Goal: Obtain resource: Download file/media

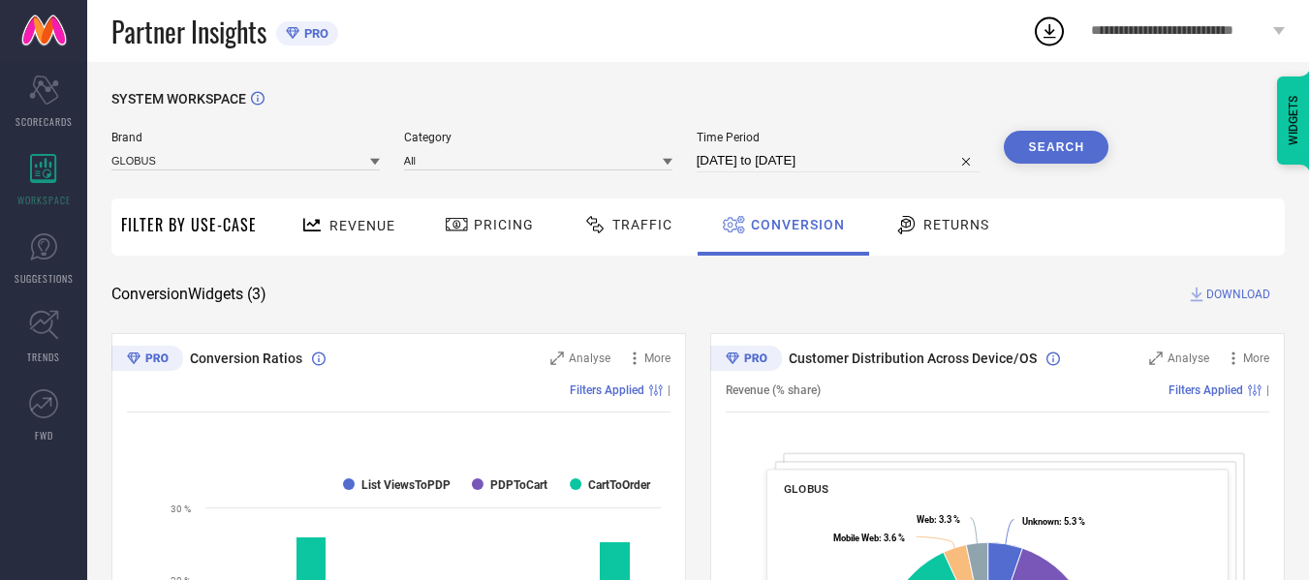
select select "7"
select select "2025"
select select "8"
select select "2025"
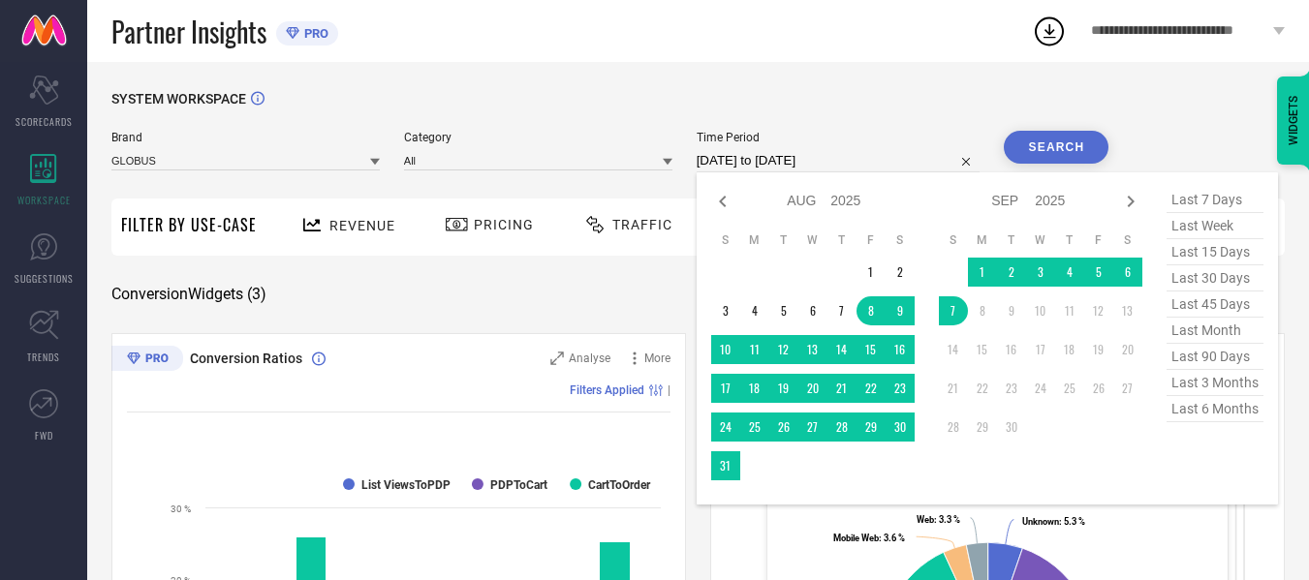
click at [878, 168] on input "[DATE] to [DATE]" at bounding box center [838, 160] width 284 height 23
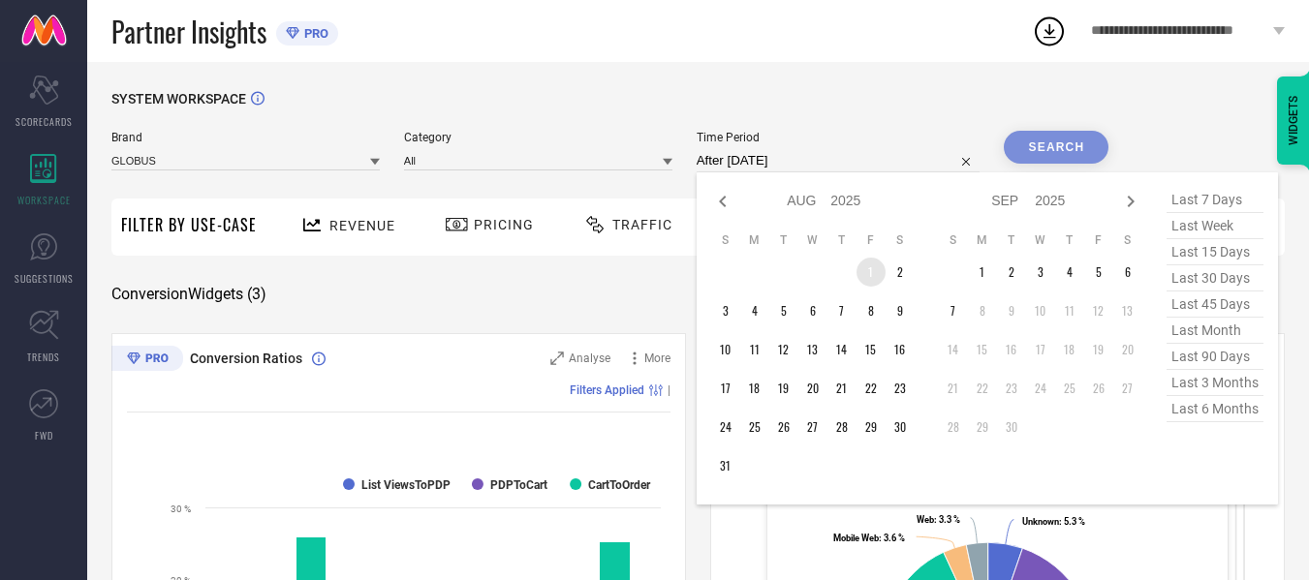
click at [873, 275] on td "1" at bounding box center [870, 272] width 29 height 29
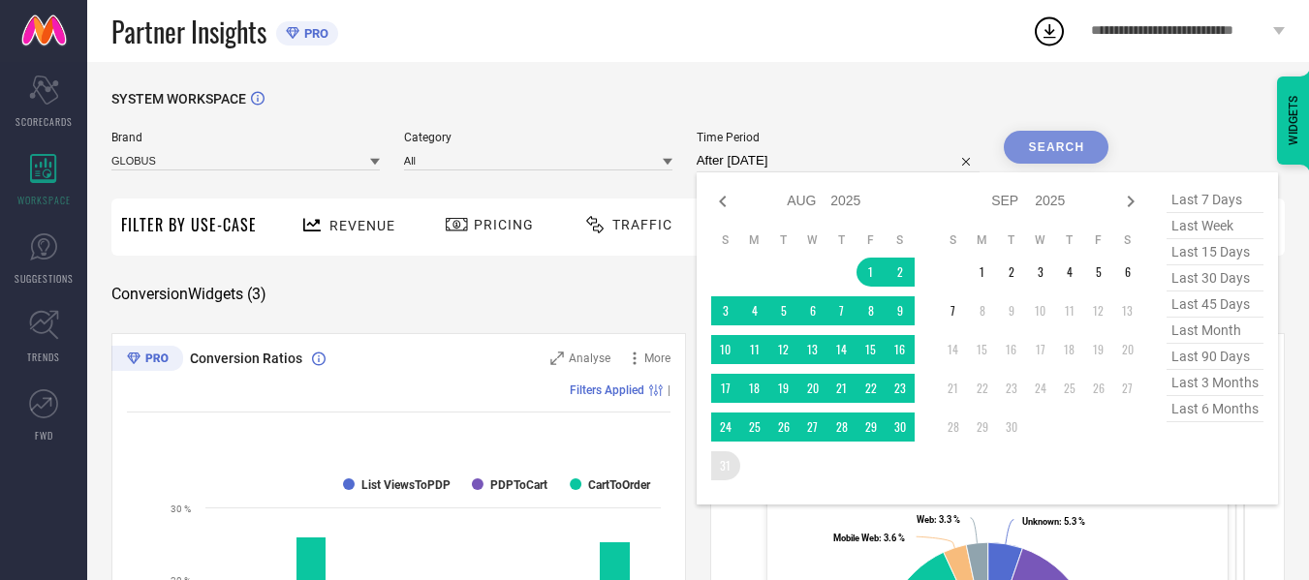
type input "[DATE] to [DATE]"
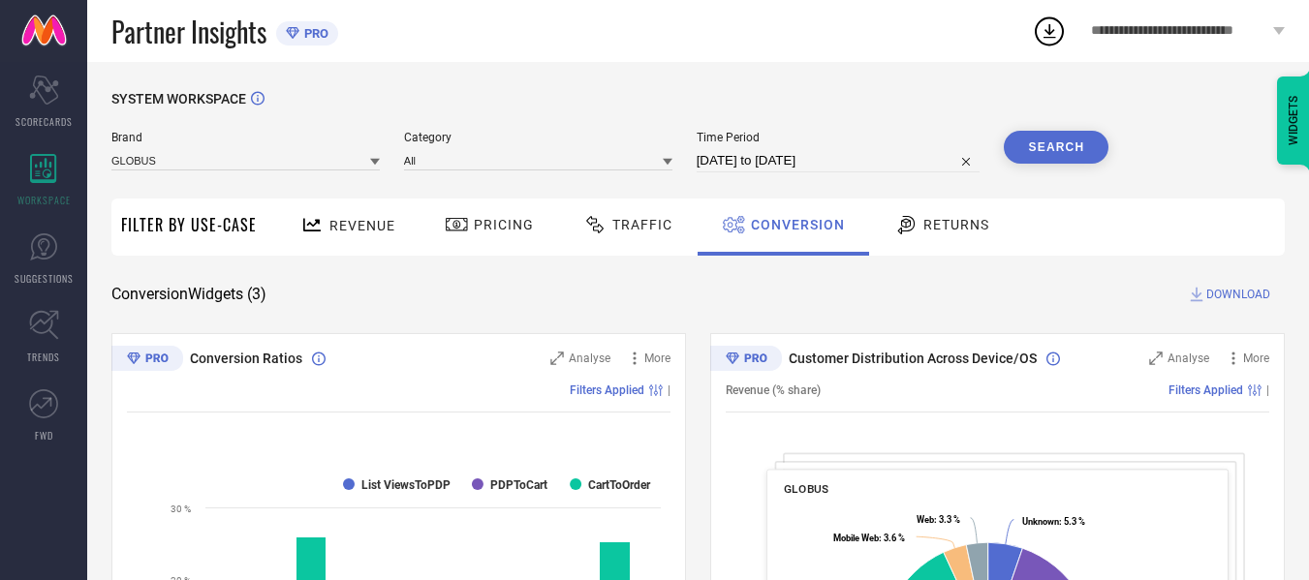
click at [1067, 140] on button "Search" at bounding box center [1055, 147] width 105 height 33
click at [1255, 294] on span "DOWNLOAD" at bounding box center [1238, 294] width 64 height 19
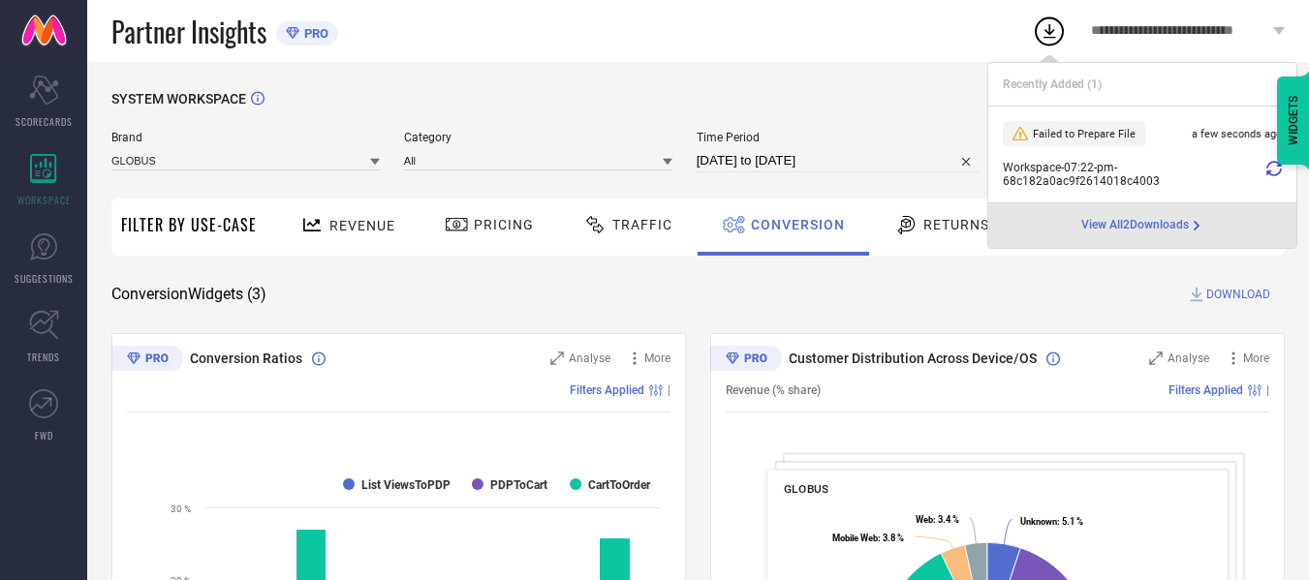
click at [1161, 227] on span "View All 2 Downloads" at bounding box center [1135, 225] width 108 height 15
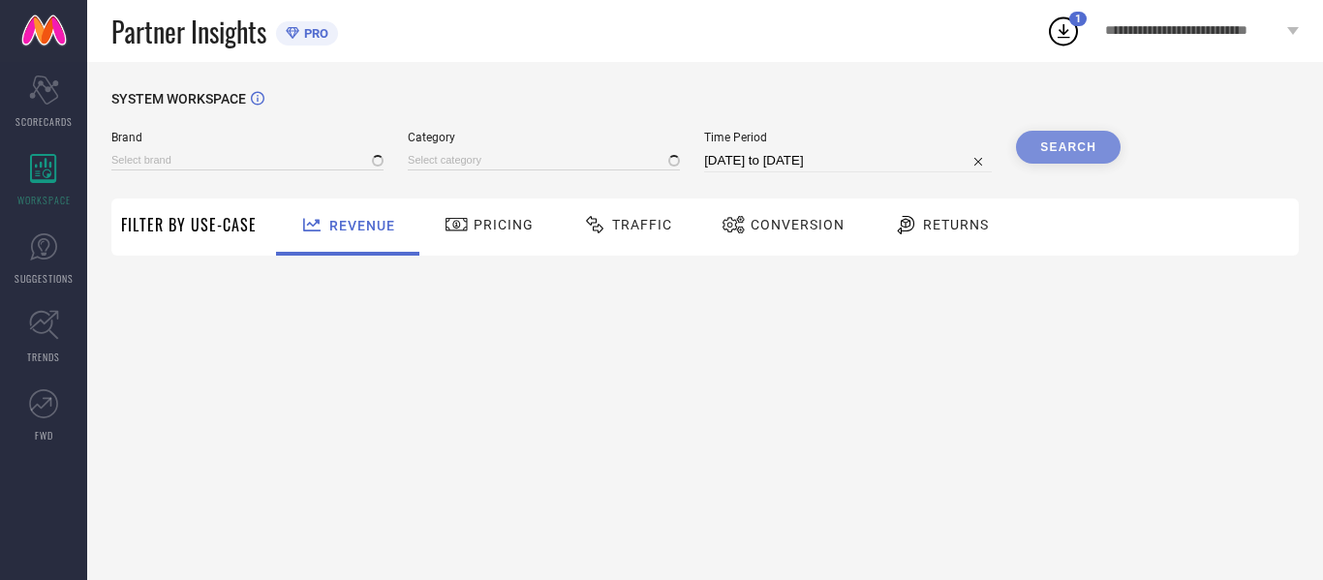
type input "GLOBUS"
type input "All"
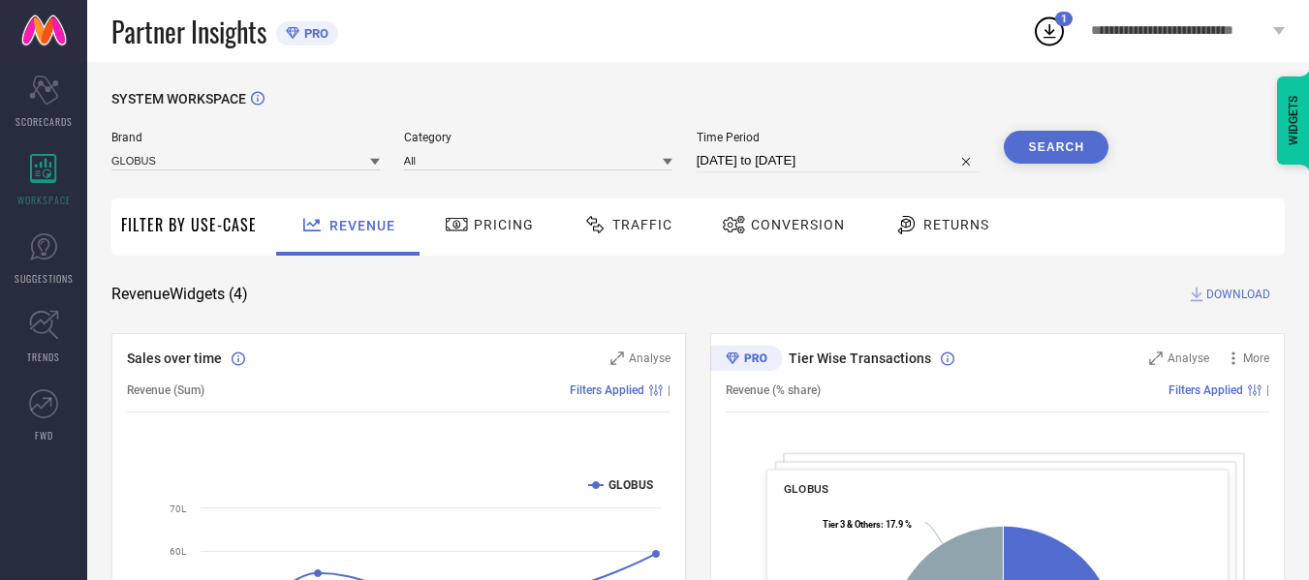
click at [852, 161] on input "[DATE] to [DATE]" at bounding box center [838, 160] width 284 height 23
select select "7"
select select "2025"
select select "8"
select select "2025"
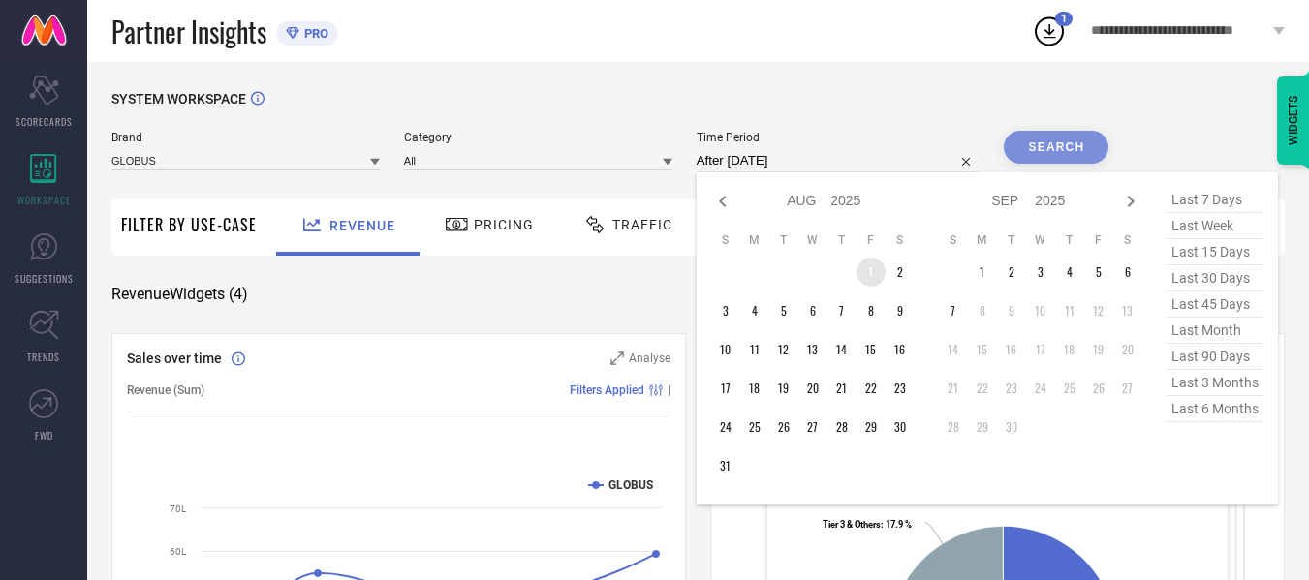
click at [872, 276] on td "1" at bounding box center [870, 272] width 29 height 29
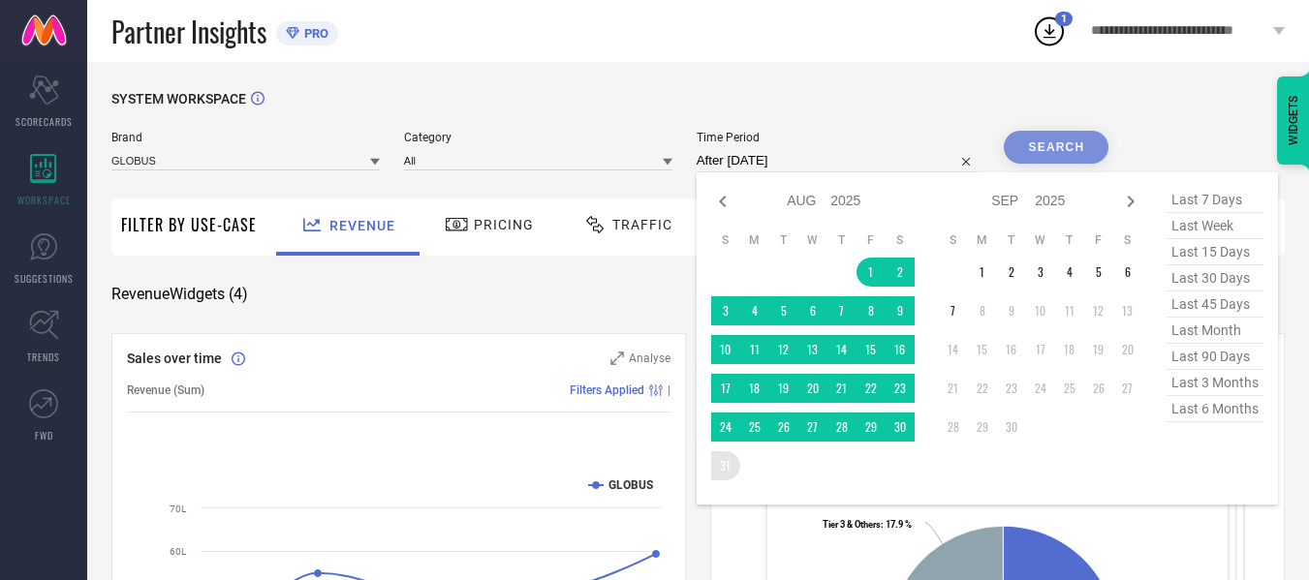
type input "[DATE] to [DATE]"
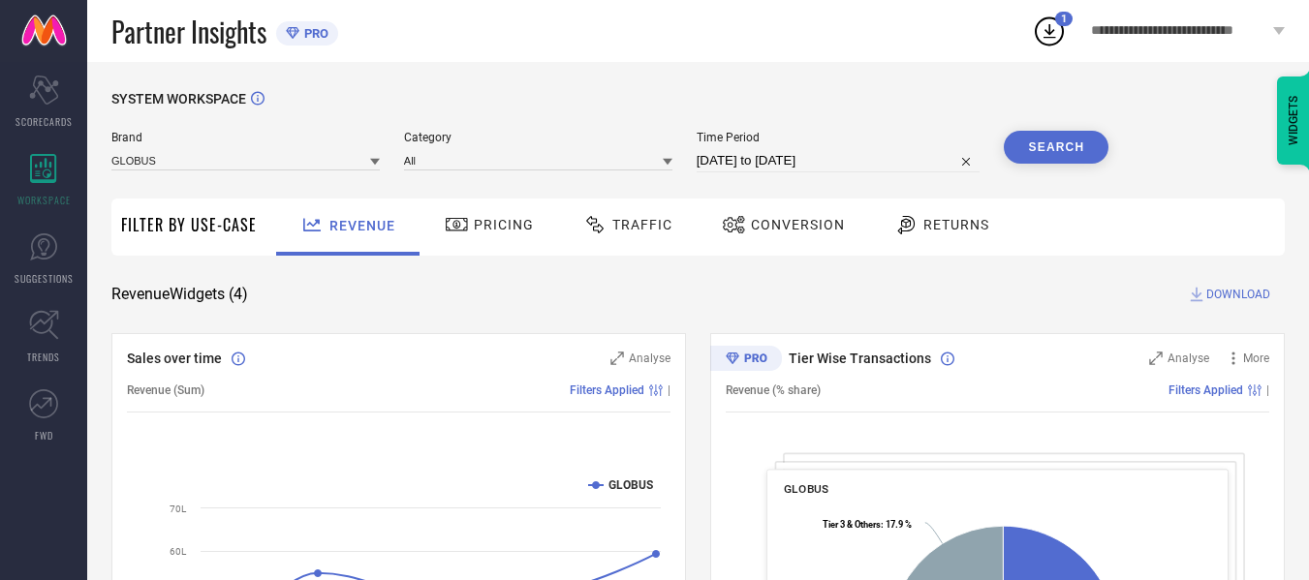
click at [1046, 147] on button "Search" at bounding box center [1055, 147] width 105 height 33
click at [1202, 293] on icon at bounding box center [1196, 294] width 19 height 19
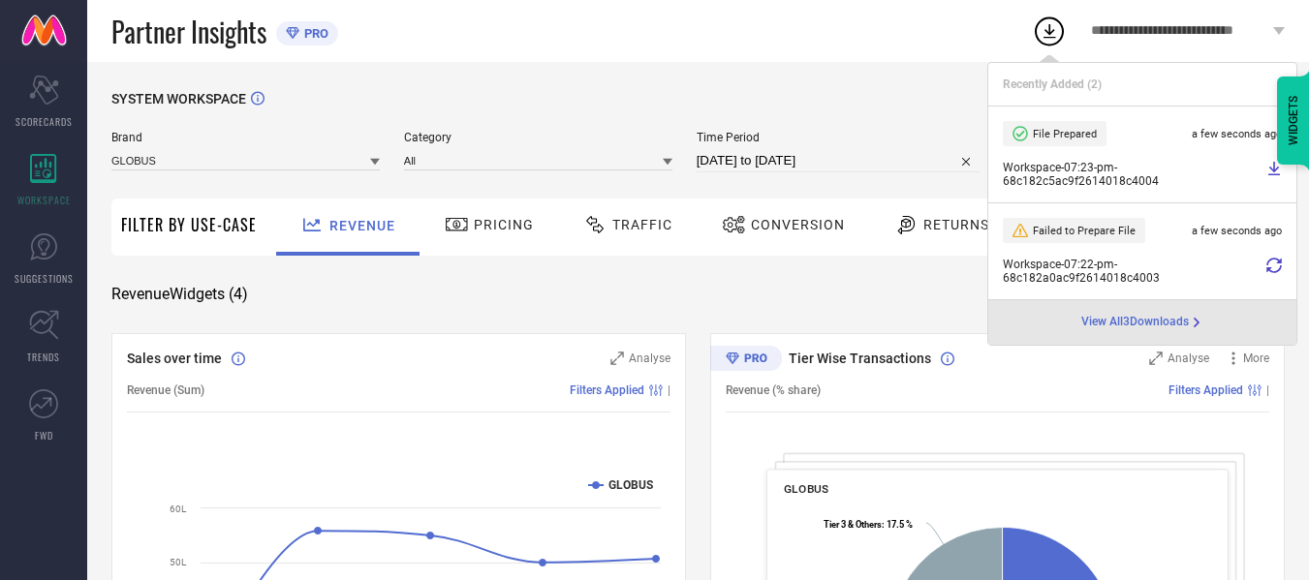
click at [772, 218] on span "Conversion" at bounding box center [798, 224] width 94 height 15
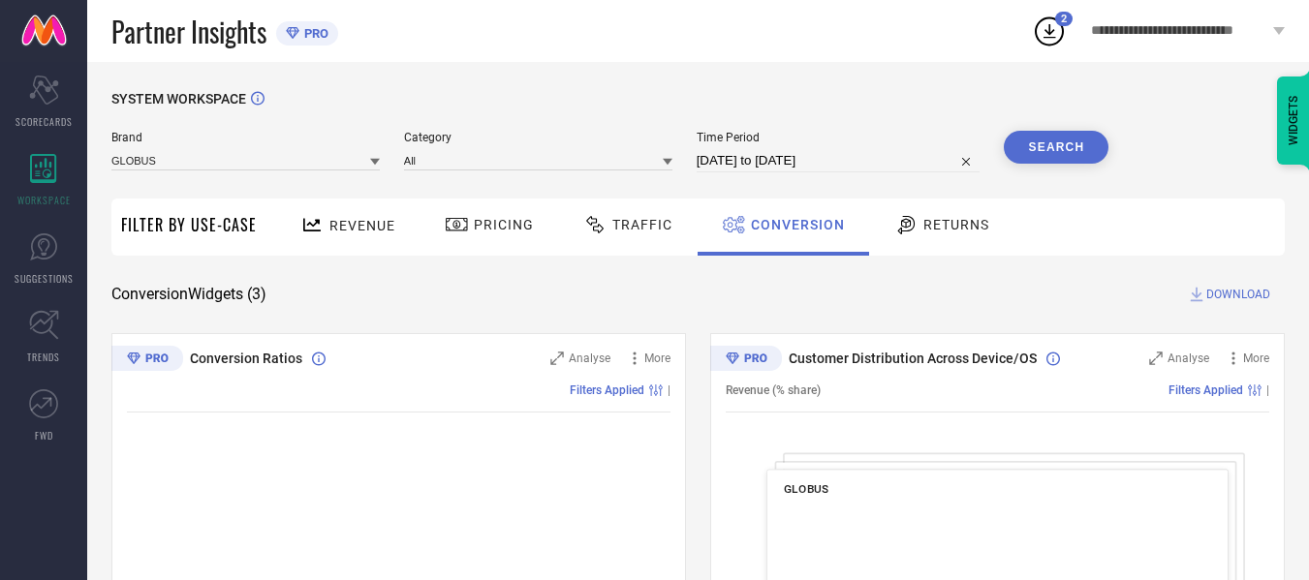
select select "7"
select select "2025"
select select "8"
select select "2025"
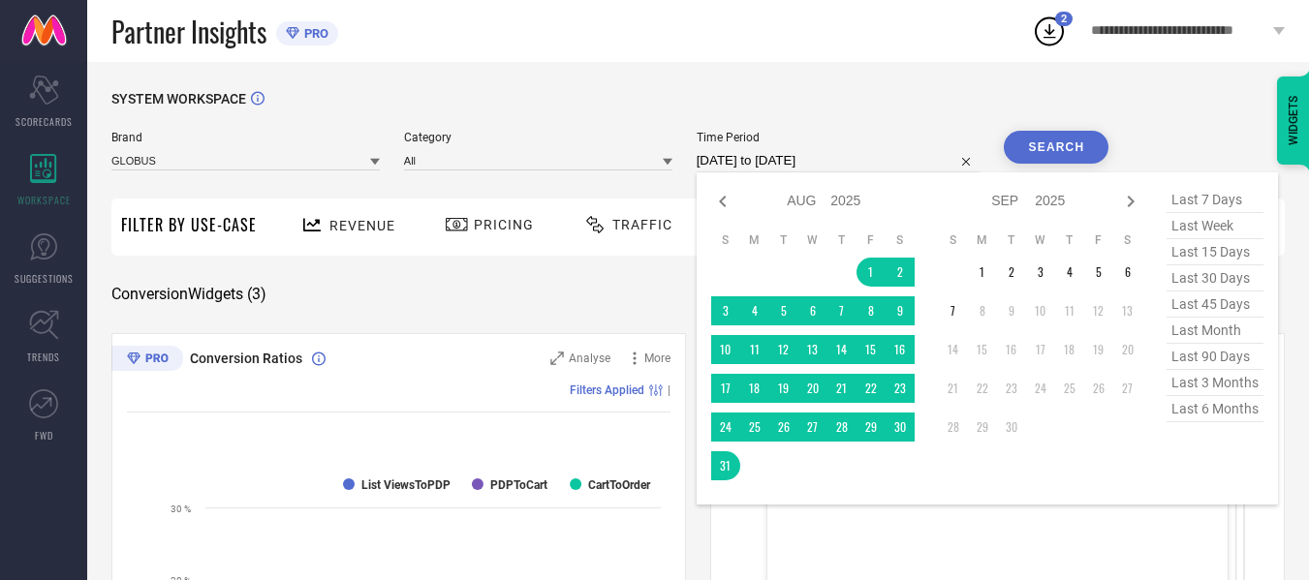
click at [864, 156] on input "[DATE] to [DATE]" at bounding box center [838, 160] width 284 height 23
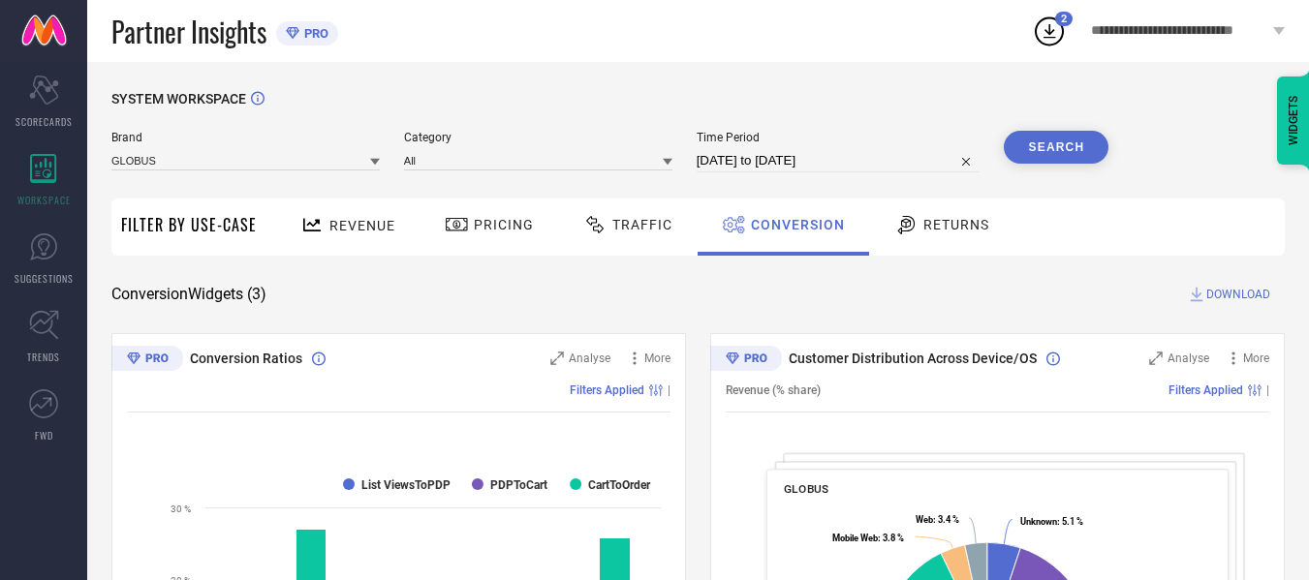
click at [903, 111] on div "SYSTEM WORKSPACE" at bounding box center [697, 111] width 1173 height 40
click at [1049, 156] on button "Search" at bounding box center [1055, 147] width 105 height 33
click at [1212, 287] on span "DOWNLOAD" at bounding box center [1238, 294] width 64 height 19
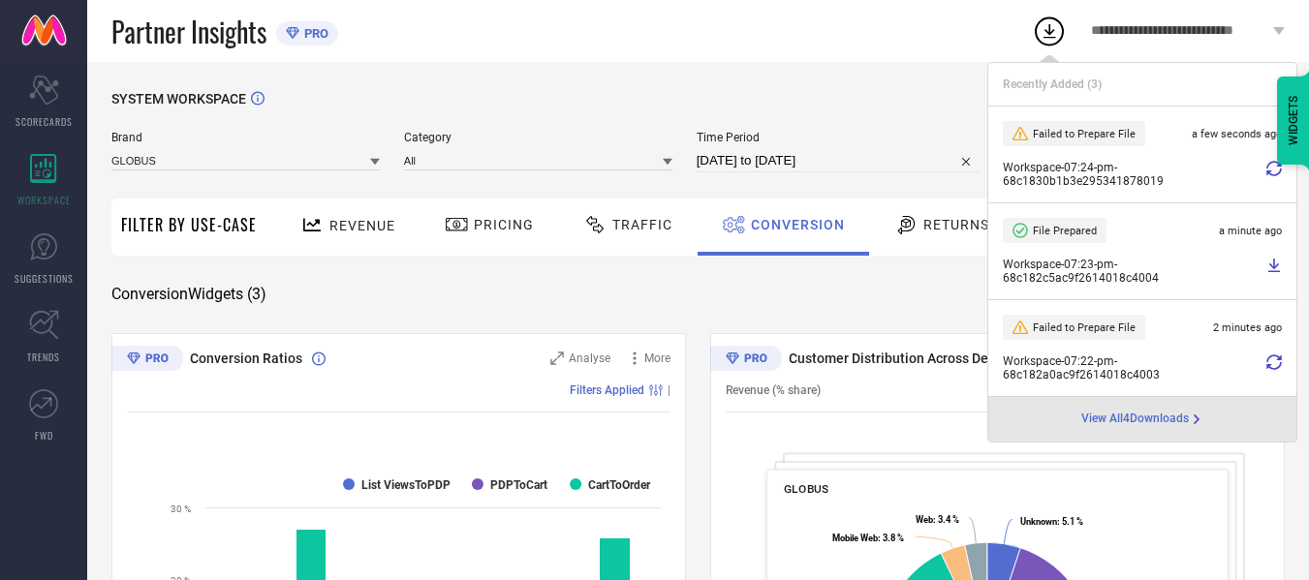
click at [1271, 168] on icon at bounding box center [1273, 168] width 15 height 15
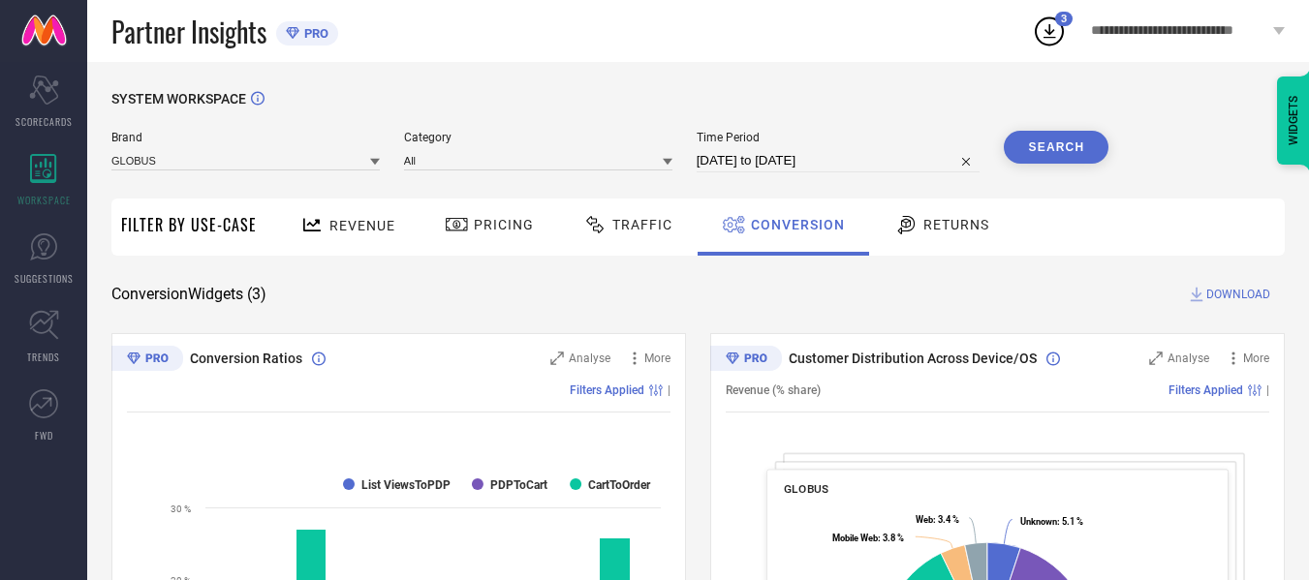
click at [1052, 39] on icon at bounding box center [1049, 31] width 35 height 35
click at [1045, 18] on circle at bounding box center [1048, 31] width 27 height 27
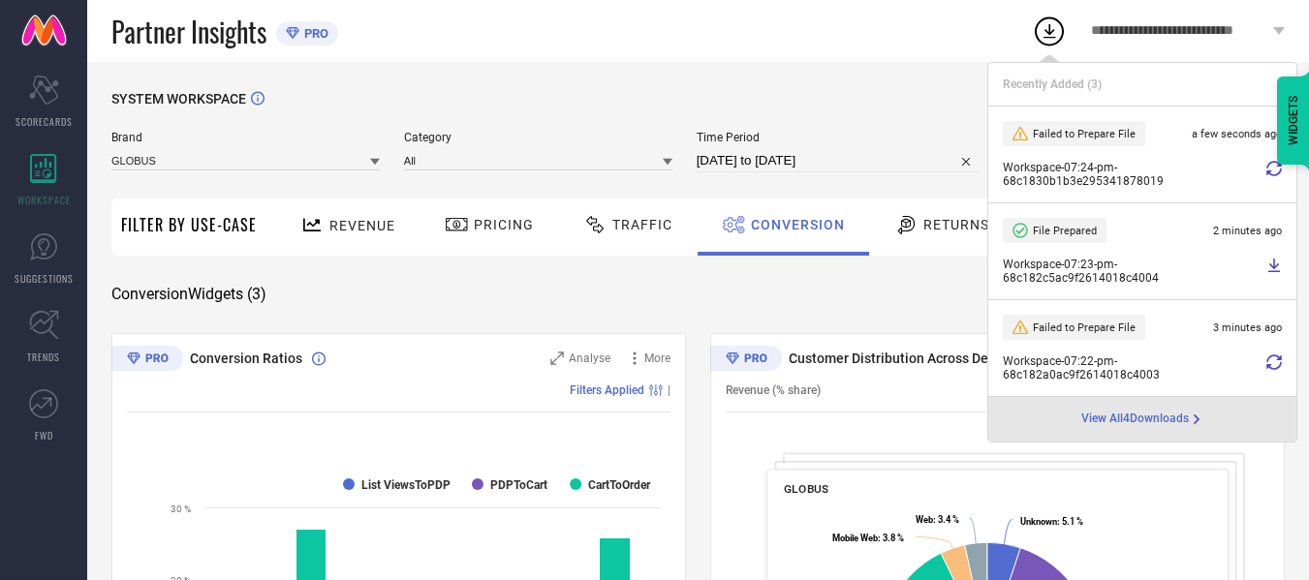
click at [1263, 170] on div "Workspace - 07:24-pm - 68c1830b1b3e295341878019" at bounding box center [1141, 174] width 279 height 27
click at [1278, 167] on icon at bounding box center [1273, 168] width 15 height 15
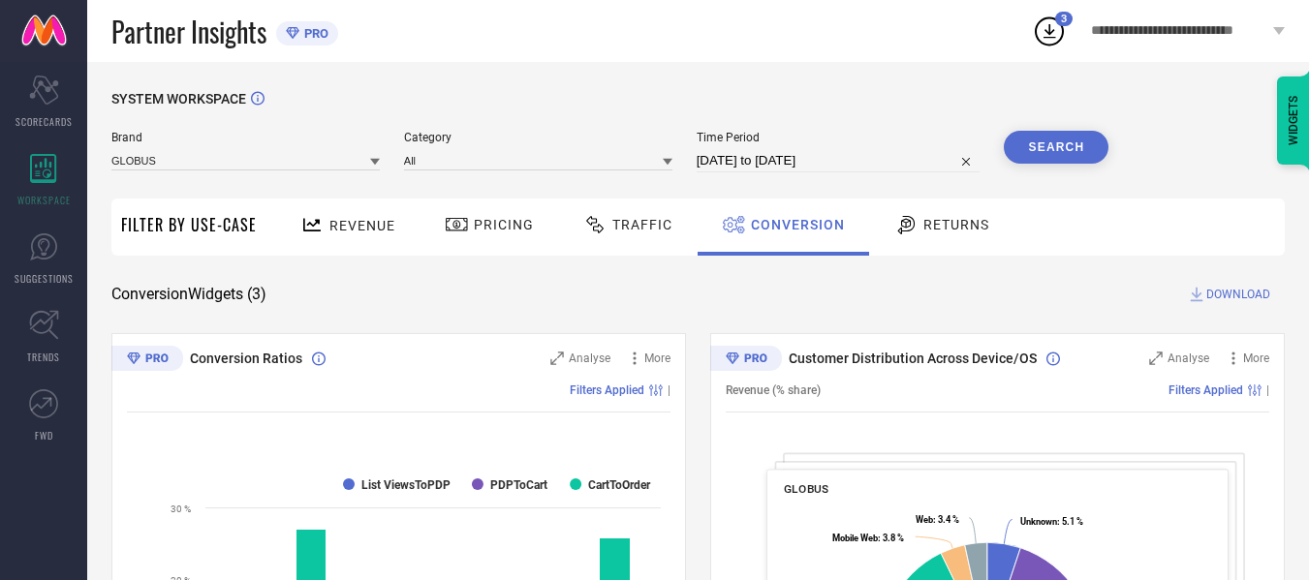
click at [1047, 40] on icon at bounding box center [1049, 31] width 35 height 35
click at [1075, 143] on button "Search" at bounding box center [1055, 147] width 105 height 33
click at [1249, 302] on span "DOWNLOAD" at bounding box center [1238, 294] width 64 height 19
click at [1054, 32] on icon at bounding box center [1049, 31] width 35 height 35
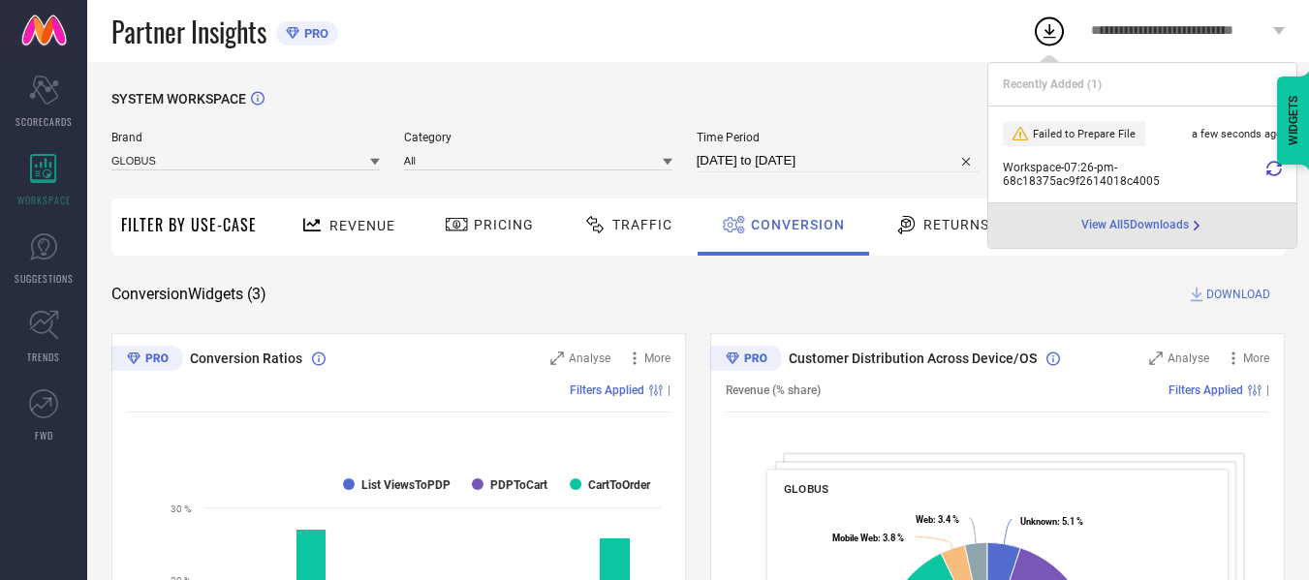
click at [1272, 169] on icon at bounding box center [1273, 168] width 15 height 15
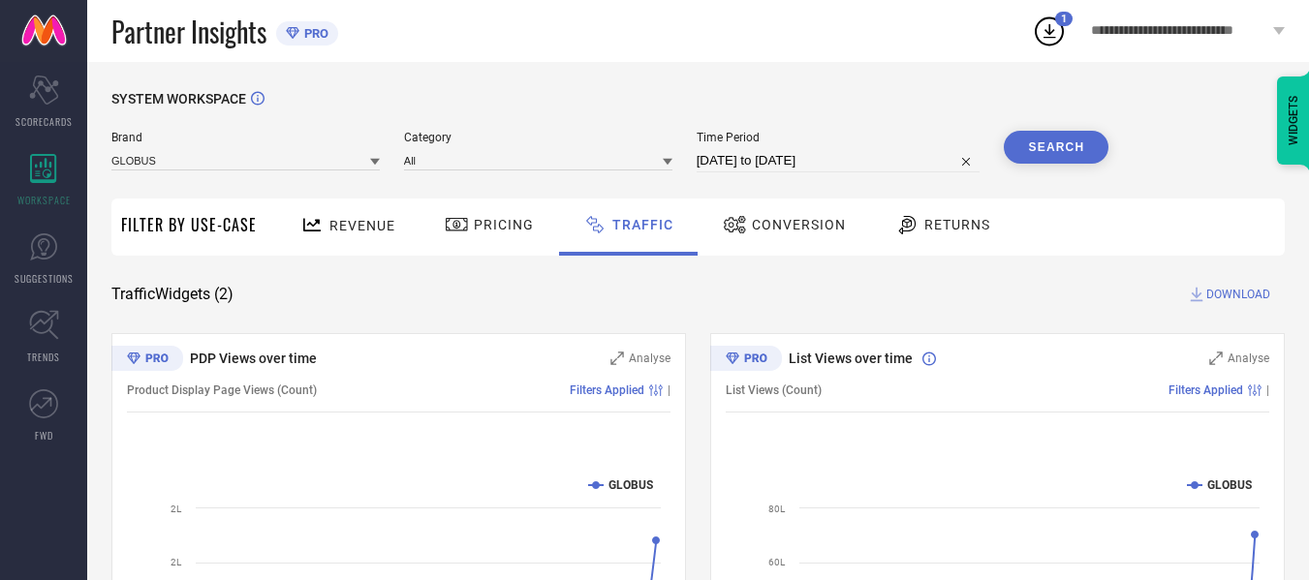
click at [1067, 149] on button "Search" at bounding box center [1055, 147] width 105 height 33
click at [1233, 297] on span "DOWNLOAD" at bounding box center [1238, 294] width 64 height 19
click at [1054, 31] on icon at bounding box center [1049, 31] width 35 height 35
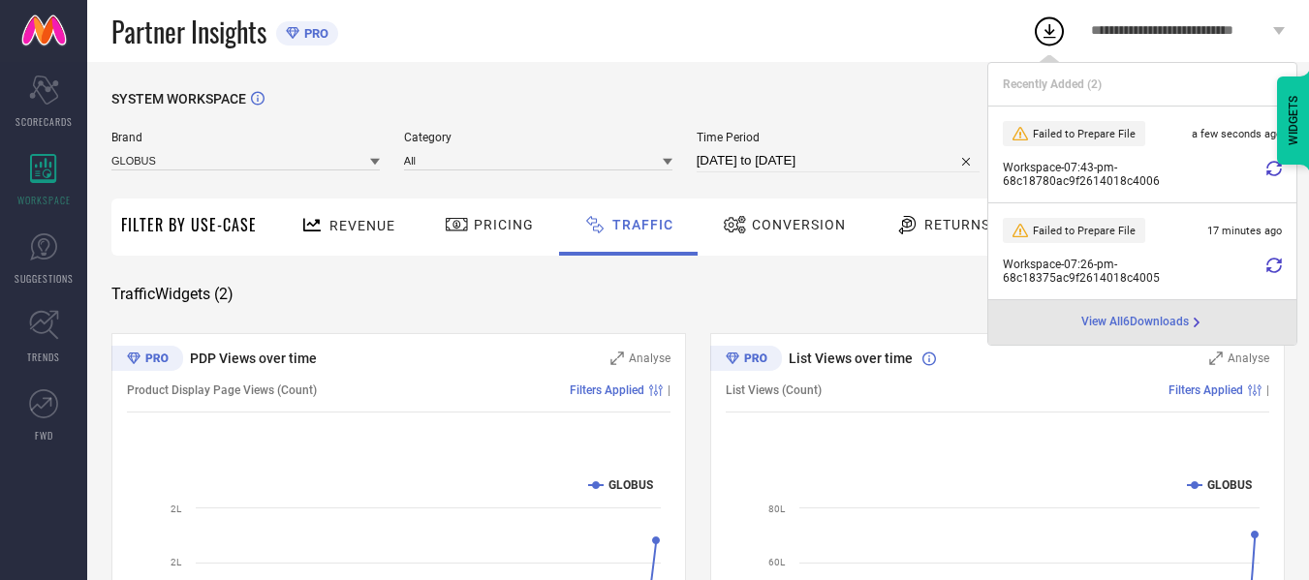
click at [1270, 169] on icon at bounding box center [1273, 168] width 15 height 15
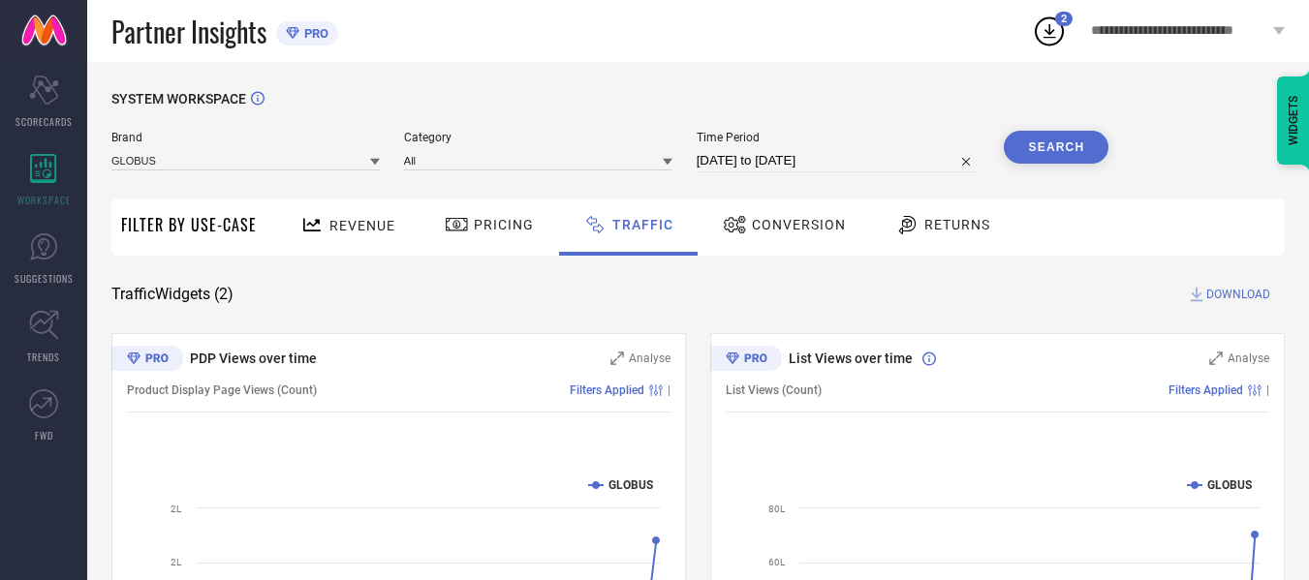
click at [1052, 25] on icon at bounding box center [1049, 31] width 35 height 35
click at [1040, 37] on icon at bounding box center [1049, 31] width 35 height 35
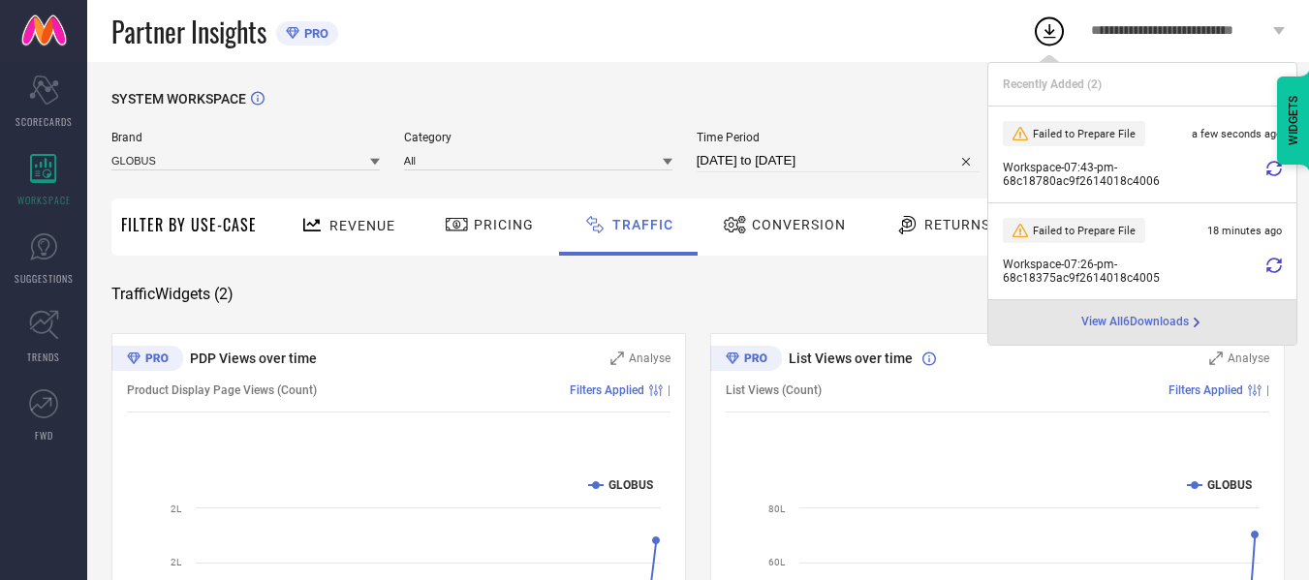
click at [802, 107] on div "SYSTEM WORKSPACE" at bounding box center [697, 111] width 1173 height 40
